Goal: Information Seeking & Learning: Learn about a topic

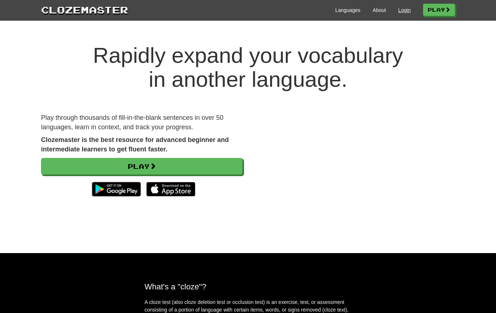
click at [399, 13] on link "Login" at bounding box center [405, 10] width 12 height 7
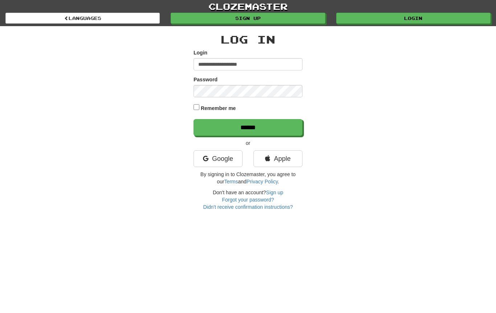
type input "**********"
click at [248, 127] on input "******" at bounding box center [248, 127] width 109 height 17
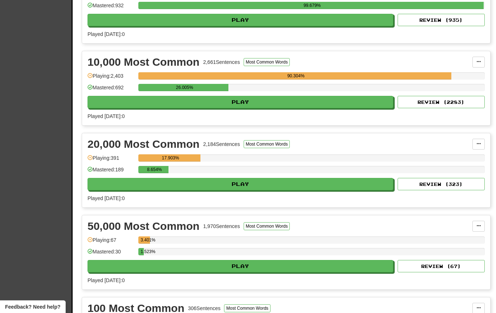
scroll to position [510, 0]
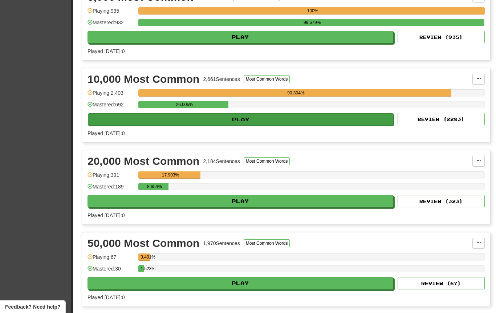
click at [291, 122] on button "Play" at bounding box center [241, 119] width 306 height 12
select select "**"
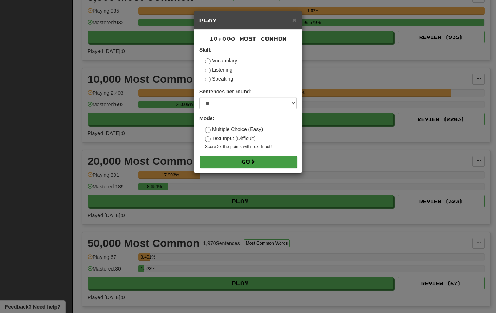
click at [264, 159] on button "Go" at bounding box center [248, 162] width 97 height 12
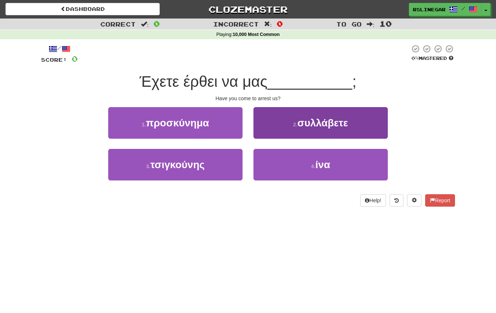
click at [324, 121] on span "συλλάβετε" at bounding box center [323, 122] width 51 height 11
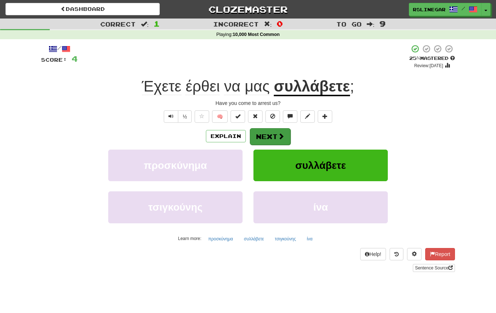
click at [268, 137] on button "Next" at bounding box center [270, 136] width 41 height 17
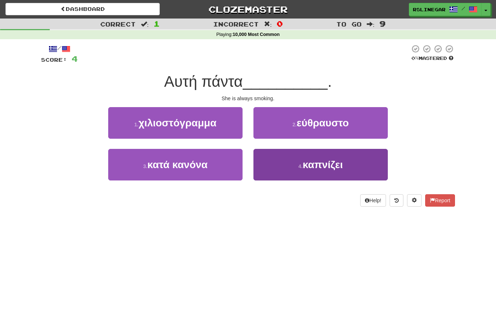
click at [333, 168] on span "καπνίζει" at bounding box center [323, 164] width 40 height 11
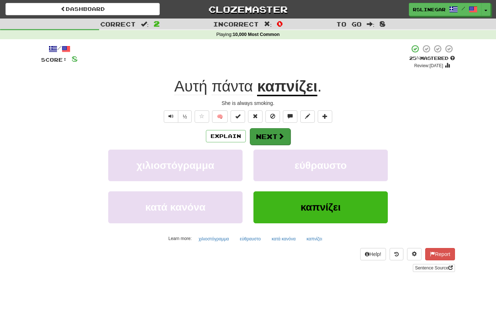
click at [263, 140] on button "Next" at bounding box center [270, 136] width 41 height 17
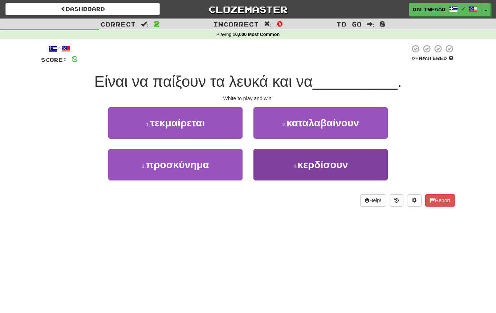
click at [342, 169] on span "κερδίσουν" at bounding box center [323, 164] width 51 height 11
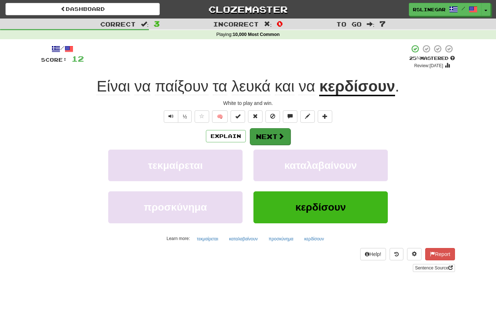
click at [273, 135] on button "Next" at bounding box center [270, 136] width 41 height 17
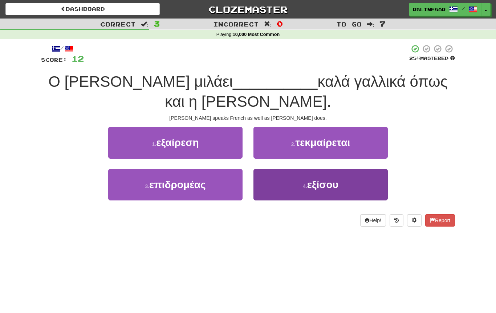
click at [327, 179] on span "εξίσου" at bounding box center [322, 184] width 31 height 11
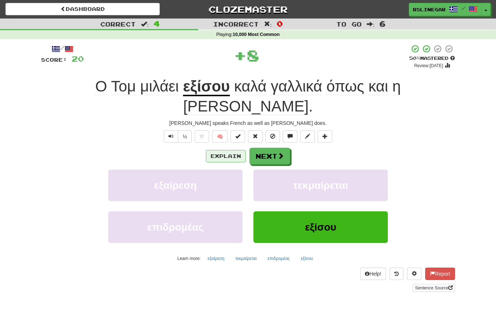
click at [226, 150] on button "Explain" at bounding box center [226, 156] width 40 height 12
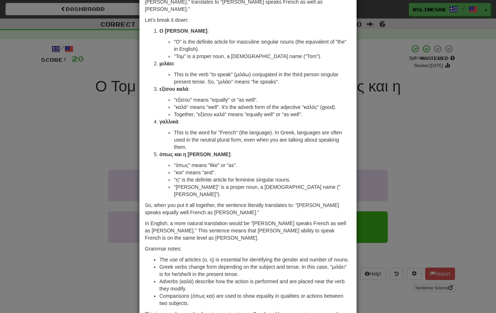
scroll to position [45, 0]
click at [66, 166] on div "× Explanation Sure! The sentence "Ο Τομ μιλάει εξίσου καλά γαλλικά όπως και η Μ…" at bounding box center [248, 156] width 496 height 313
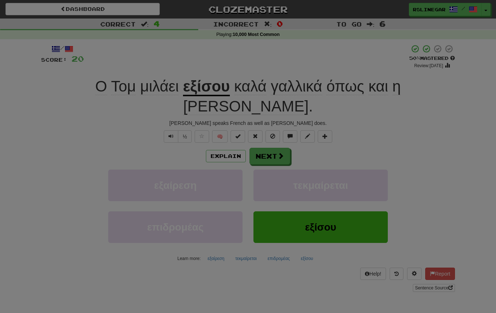
click at [66, 166] on div "× Explanation Sure! The sentence "Ο Τομ μιλάει εξίσου καλά γαλλικά όπως και η Μ…" at bounding box center [248, 156] width 496 height 313
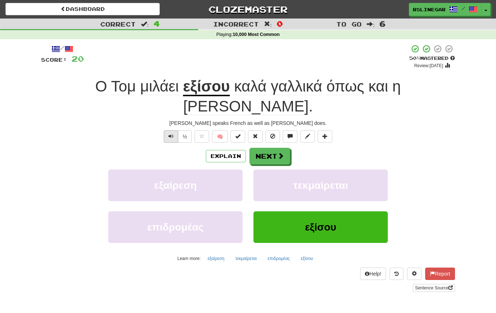
click at [170, 130] on button "Text-to-speech controls" at bounding box center [171, 136] width 15 height 12
click at [267, 148] on button "Next" at bounding box center [270, 156] width 41 height 17
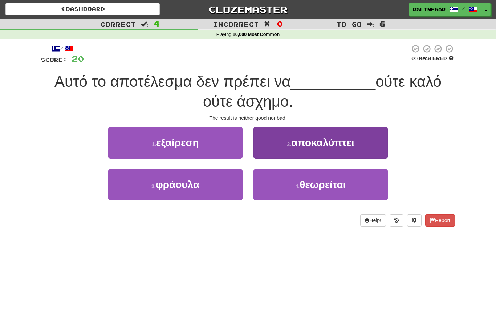
click at [330, 144] on span "αποκαλύπτει" at bounding box center [322, 142] width 63 height 11
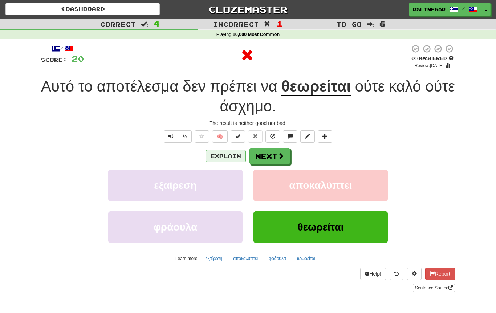
click at [223, 156] on button "Explain" at bounding box center [226, 156] width 40 height 12
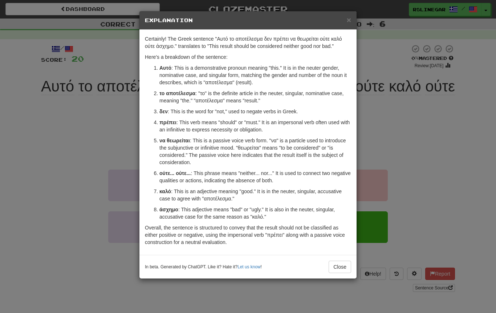
click at [76, 150] on div "× Explanation Certainly! The Greek sentence "Αυτό το αποτέλεσμα δεν πρέπει να θ…" at bounding box center [248, 156] width 496 height 313
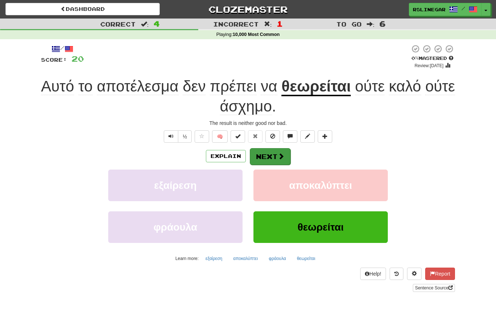
click at [267, 158] on button "Next" at bounding box center [270, 156] width 41 height 17
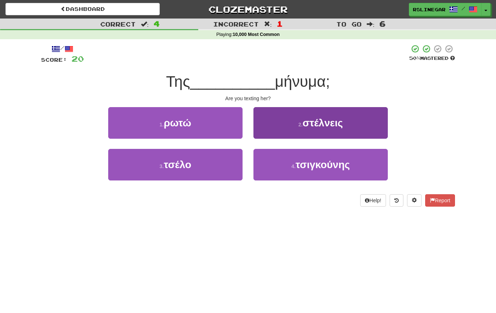
click at [329, 121] on span "στέλνεις" at bounding box center [323, 122] width 40 height 11
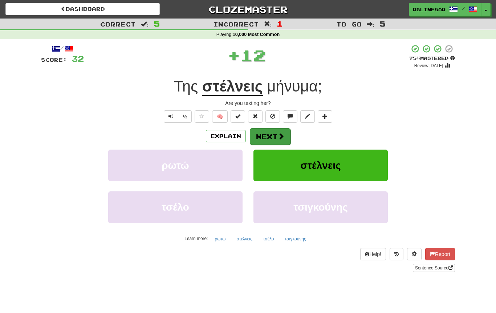
click at [268, 135] on button "Next" at bounding box center [270, 136] width 41 height 17
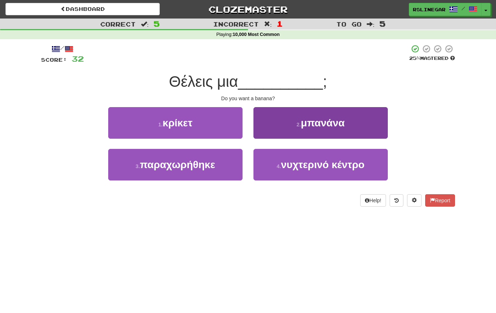
click at [327, 124] on span "μπανάνα" at bounding box center [323, 122] width 44 height 11
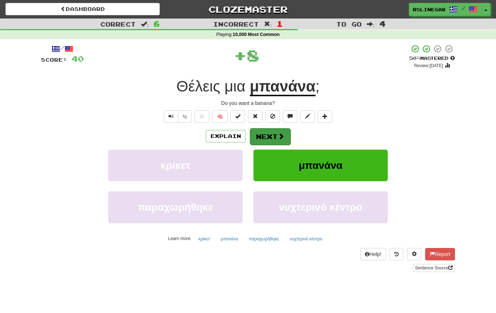
click at [271, 141] on button "Next" at bounding box center [270, 136] width 41 height 17
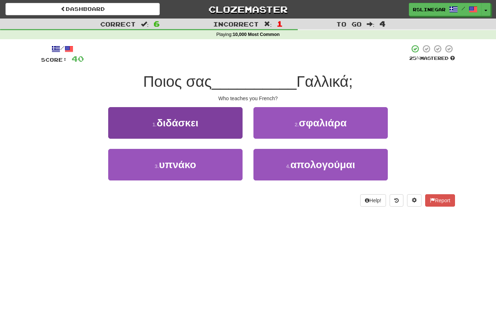
click at [203, 122] on button "1 . διδάσκει" at bounding box center [175, 123] width 134 height 32
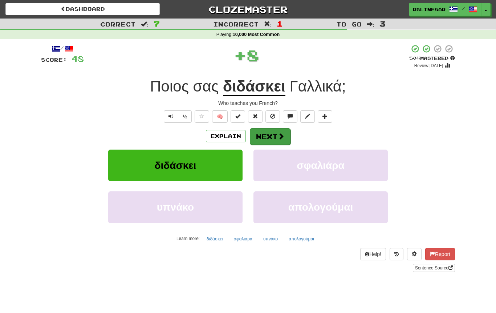
click at [274, 134] on button "Next" at bounding box center [270, 136] width 41 height 17
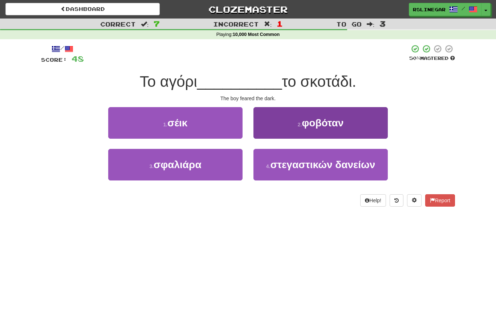
click at [323, 125] on span "φοβόταν" at bounding box center [323, 122] width 42 height 11
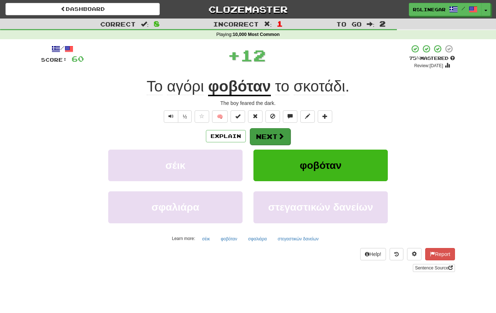
click at [273, 134] on button "Next" at bounding box center [270, 136] width 41 height 17
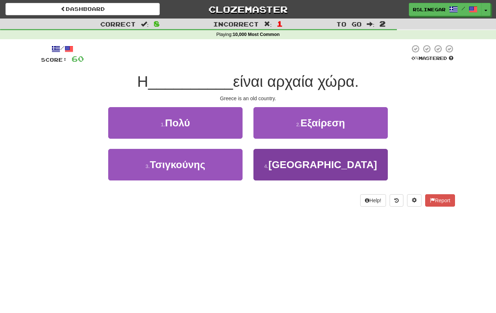
click at [335, 163] on span "Ελλάδα" at bounding box center [323, 164] width 109 height 11
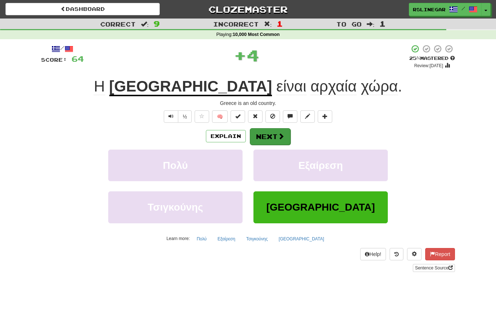
click at [271, 132] on button "Next" at bounding box center [270, 136] width 41 height 17
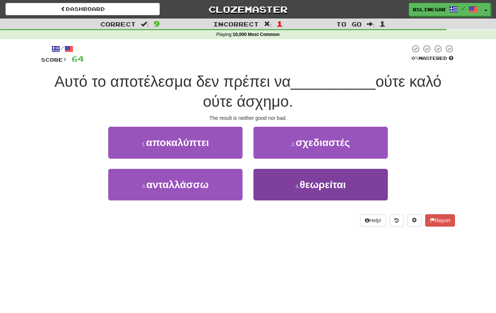
click at [326, 193] on button "4 . θεωρείται" at bounding box center [321, 185] width 134 height 32
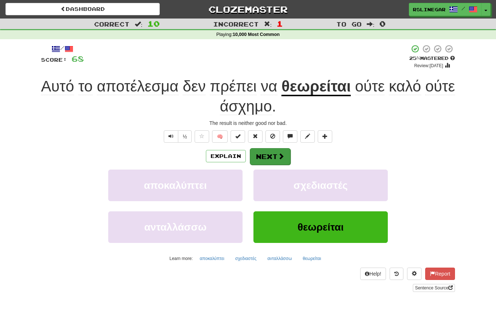
click at [271, 155] on button "Next" at bounding box center [270, 156] width 41 height 17
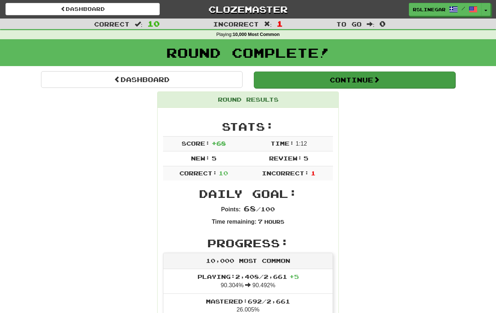
click at [372, 80] on button "Continue" at bounding box center [355, 80] width 202 height 17
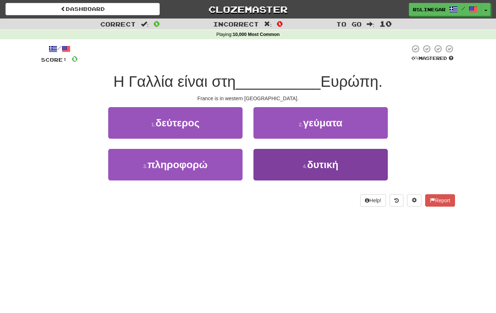
click at [323, 166] on span "δυτική" at bounding box center [322, 164] width 31 height 11
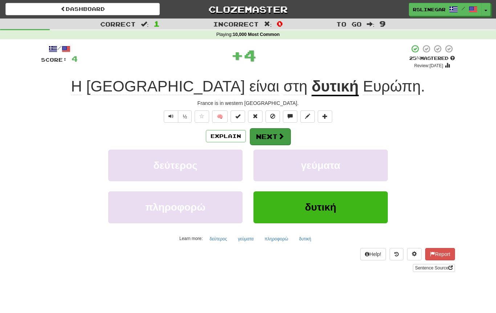
click at [278, 134] on span at bounding box center [281, 136] width 7 height 7
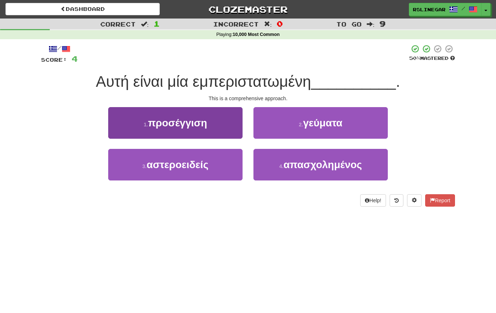
click at [199, 126] on span "προσέγγιση" at bounding box center [177, 122] width 59 height 11
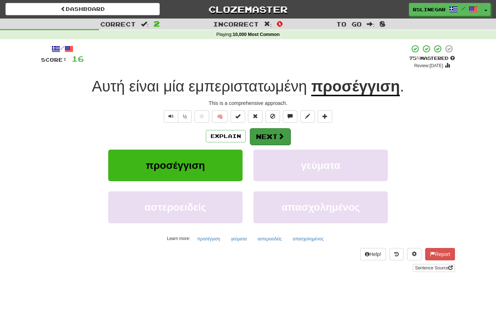
click at [274, 133] on button "Next" at bounding box center [270, 136] width 41 height 17
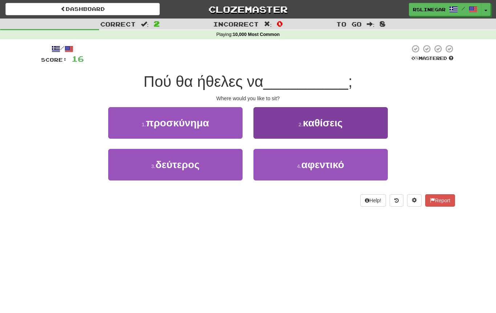
click at [334, 129] on button "2 . καθίσεις" at bounding box center [321, 123] width 134 height 32
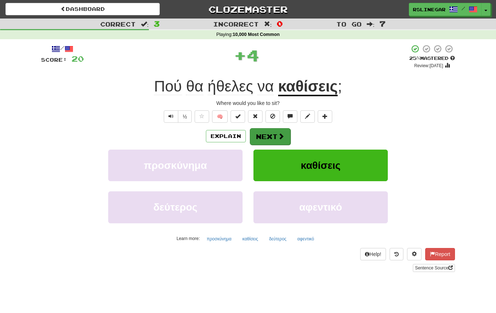
click at [272, 136] on button "Next" at bounding box center [270, 136] width 41 height 17
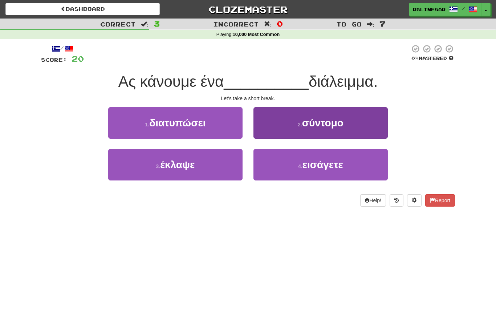
click at [349, 132] on button "2 . σύντομο" at bounding box center [321, 123] width 134 height 32
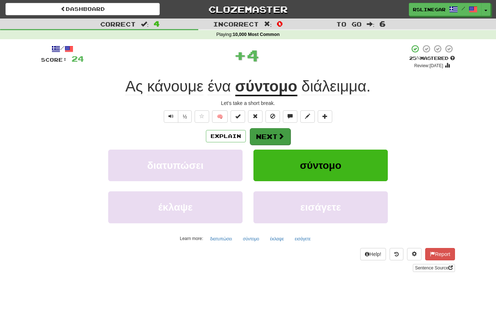
click at [270, 141] on button "Next" at bounding box center [270, 136] width 41 height 17
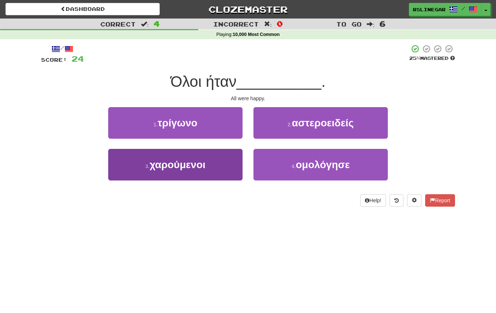
click at [191, 164] on span "χαρούμενοι" at bounding box center [178, 164] width 56 height 11
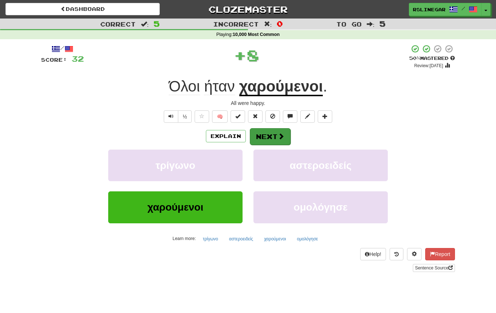
click at [282, 133] on span at bounding box center [281, 136] width 7 height 7
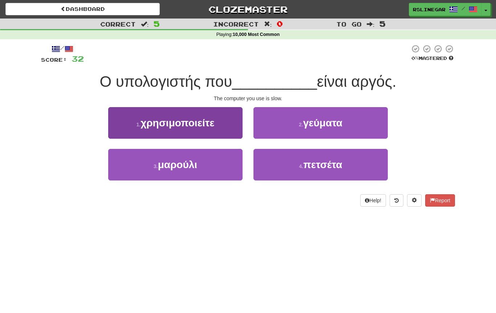
click at [199, 128] on span "χρησιμοποιείτε" at bounding box center [178, 122] width 74 height 11
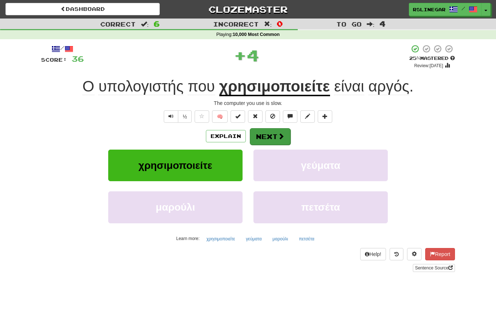
click at [267, 134] on button "Next" at bounding box center [270, 136] width 41 height 17
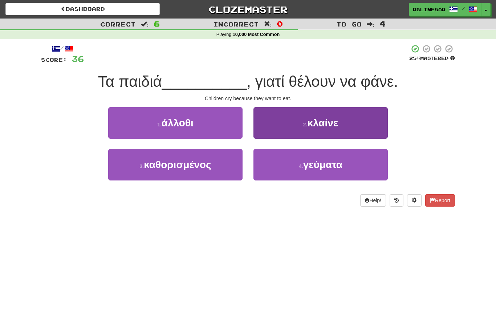
click at [336, 132] on button "2 . κλαίνε" at bounding box center [321, 123] width 134 height 32
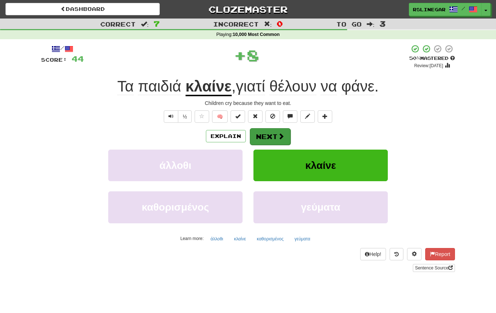
click at [272, 135] on button "Next" at bounding box center [270, 136] width 41 height 17
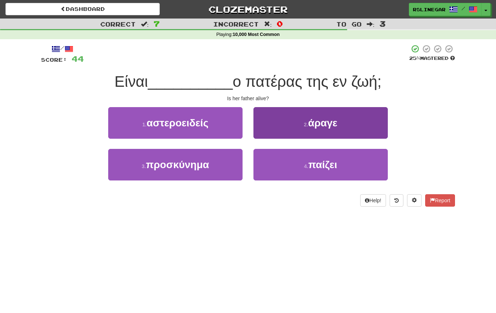
click at [343, 121] on button "2 . άραγε" at bounding box center [321, 123] width 134 height 32
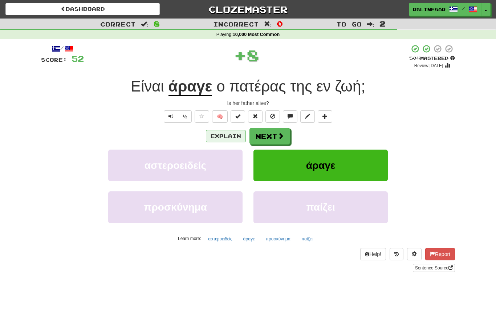
click at [229, 139] on button "Explain" at bounding box center [226, 136] width 40 height 12
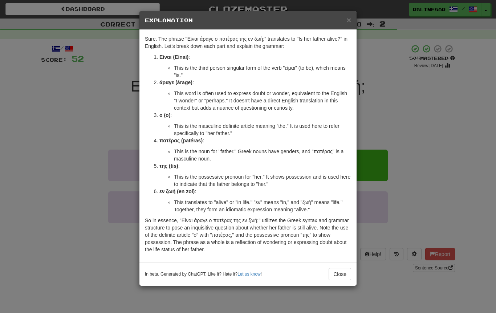
click at [57, 127] on div "× Explanation Sure. The phrase "Είναι άραγε ο πατέρας της εν ζωή;" translates t…" at bounding box center [248, 156] width 496 height 313
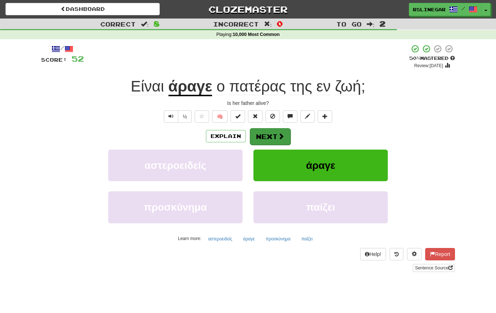
click at [270, 132] on button "Next" at bounding box center [270, 136] width 41 height 17
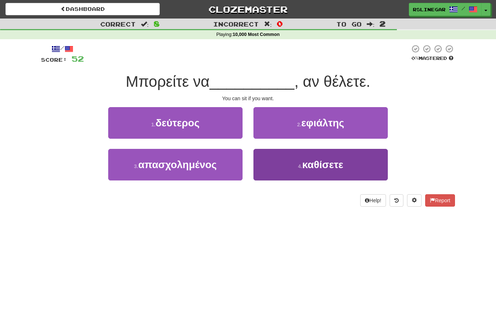
click at [326, 166] on span "καθίσετε" at bounding box center [322, 164] width 41 height 11
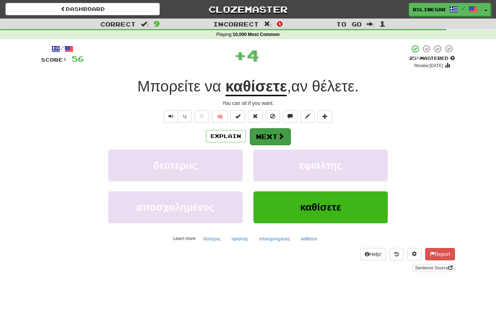
click at [268, 137] on button "Next" at bounding box center [270, 136] width 41 height 17
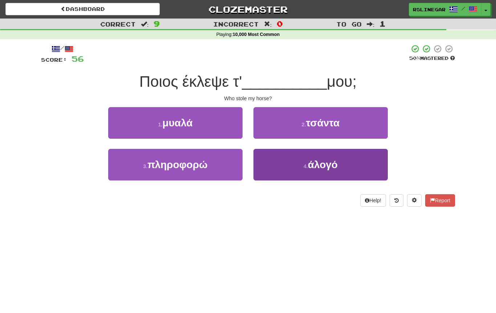
click at [330, 166] on span "άλογό" at bounding box center [323, 164] width 30 height 11
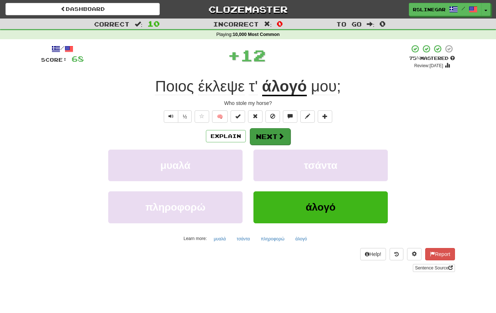
click at [278, 138] on span at bounding box center [281, 136] width 7 height 7
